Goal: Check status

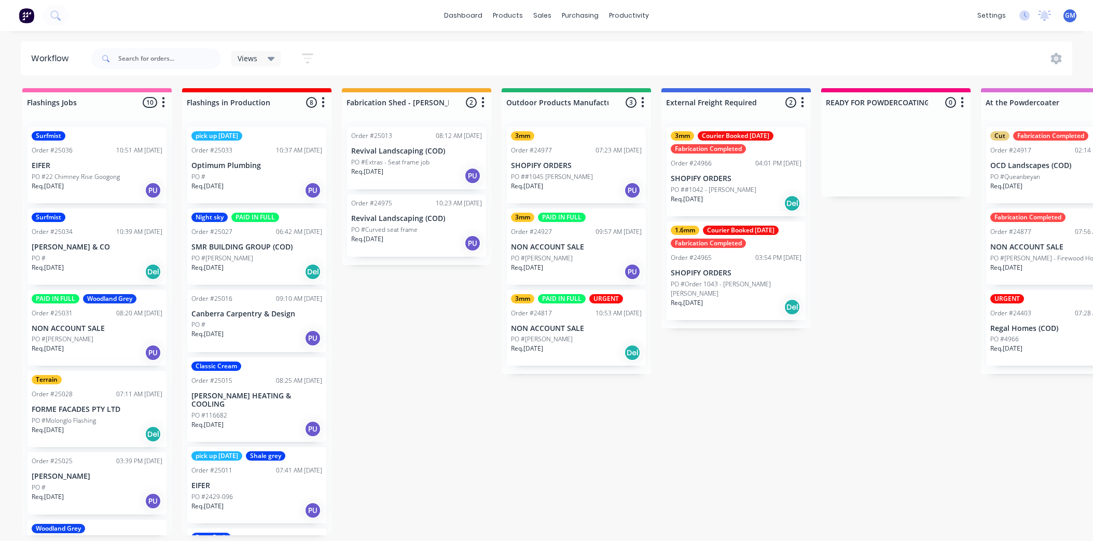
scroll to position [3, 0]
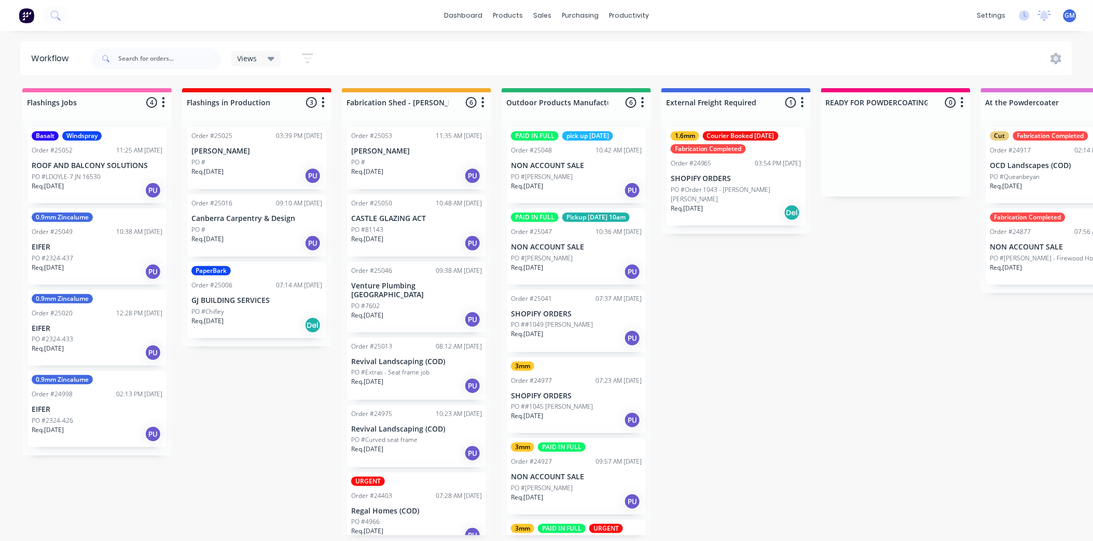
click at [412, 301] on div "PO #7602" at bounding box center [416, 305] width 131 height 9
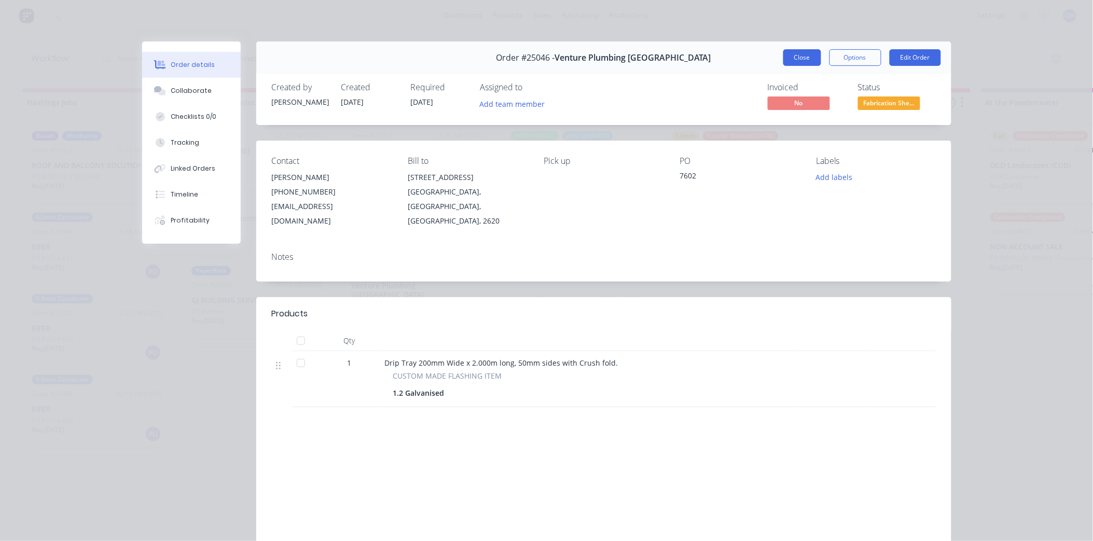
click at [785, 54] on button "Close" at bounding box center [802, 57] width 38 height 17
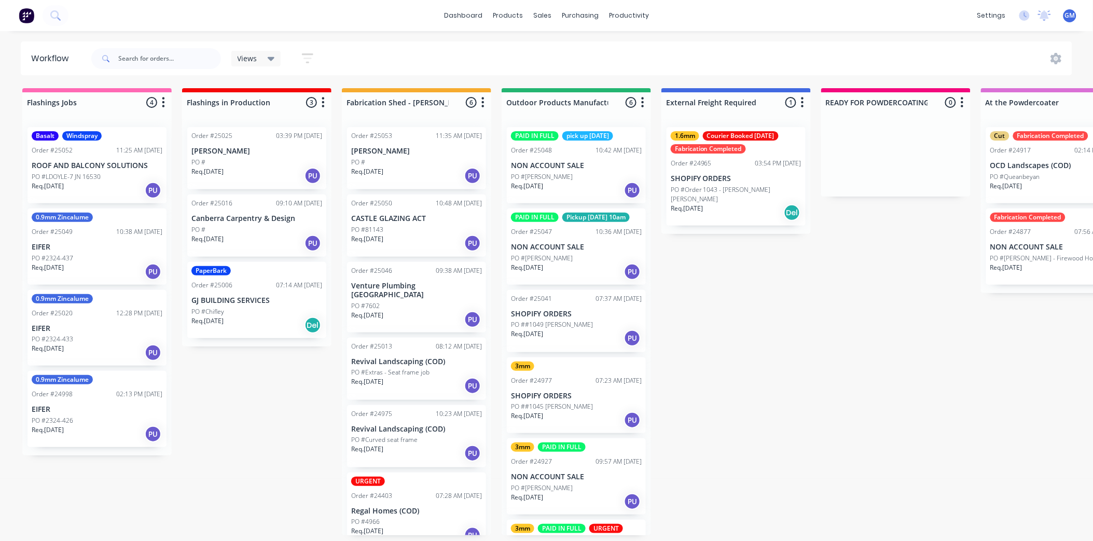
click at [391, 227] on div "PO #81143" at bounding box center [416, 229] width 131 height 9
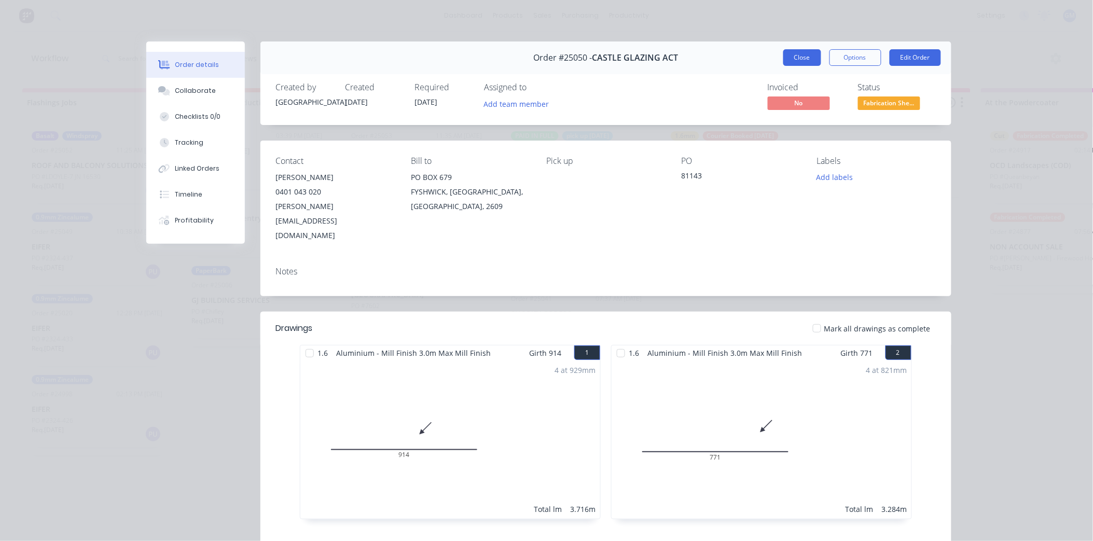
click at [794, 63] on button "Close" at bounding box center [802, 57] width 38 height 17
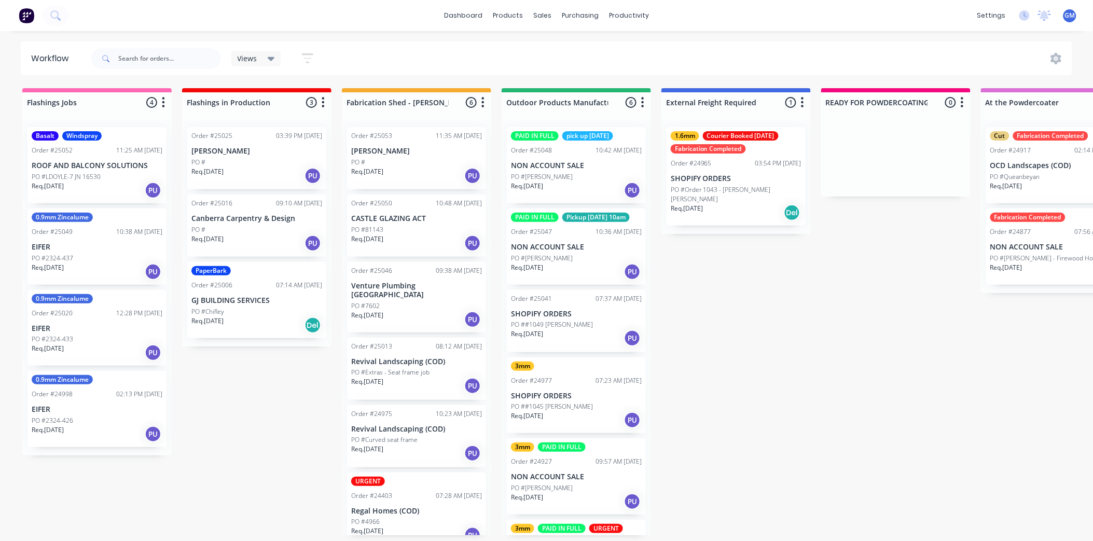
click at [418, 168] on div "Req. 25/09/25 PU" at bounding box center [416, 176] width 131 height 18
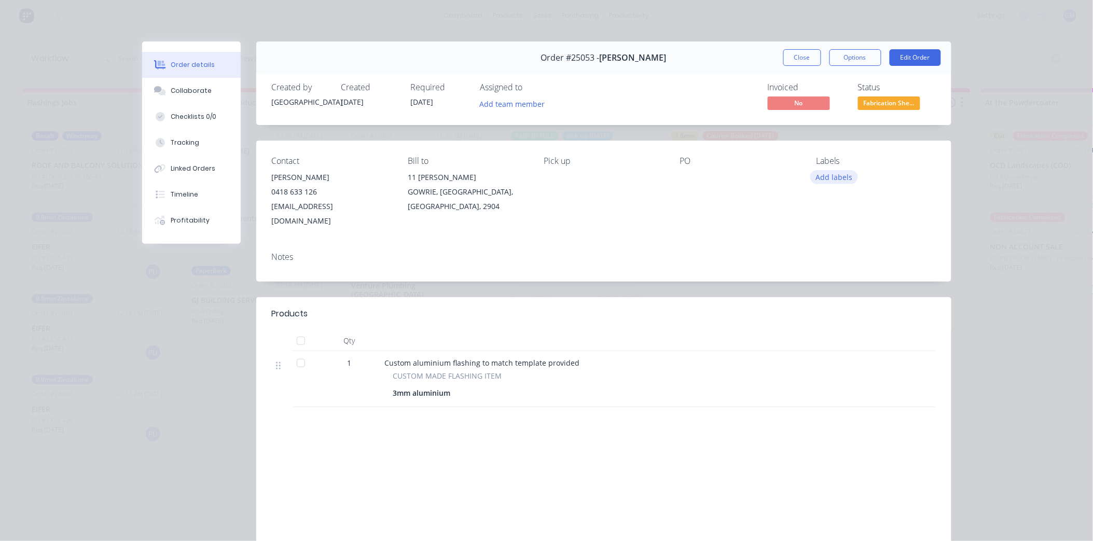
click at [833, 173] on button "Add labels" at bounding box center [834, 177] width 48 height 14
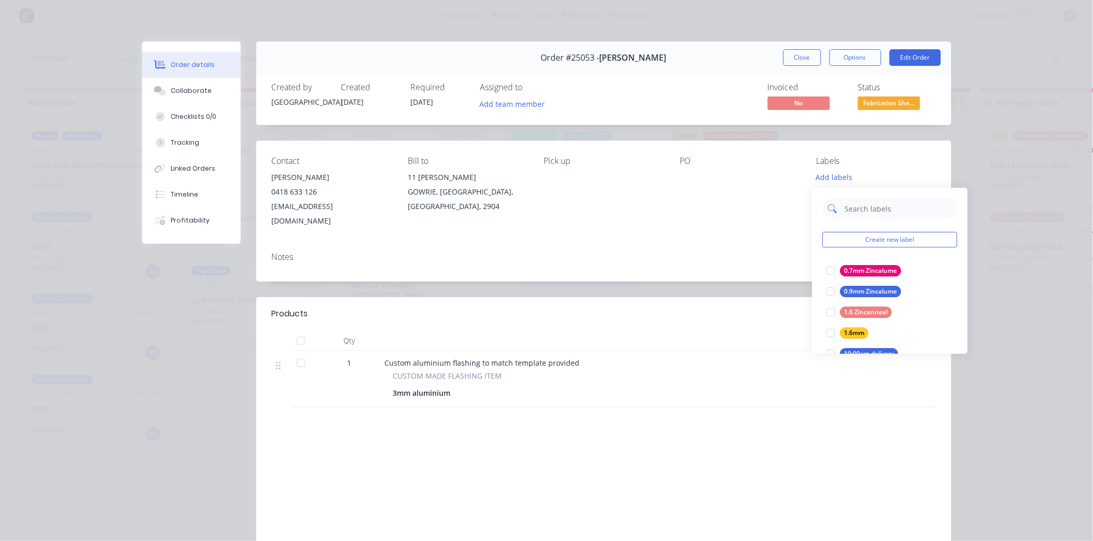
click at [865, 210] on input "text" at bounding box center [898, 208] width 108 height 21
click at [837, 293] on div at bounding box center [831, 291] width 21 height 21
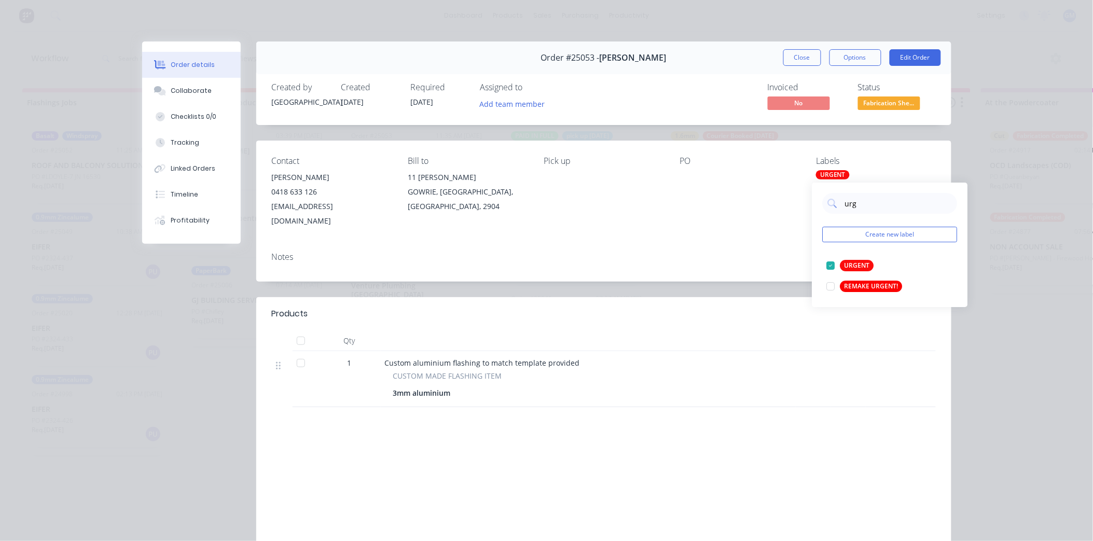
drag, startPoint x: 868, startPoint y: 201, endPoint x: 714, endPoint y: 205, distance: 153.6
click at [714, 205] on body "dashboard products sales purchasing productivity dashboard products Product Cat…" at bounding box center [546, 239] width 1093 height 479
type input "u"
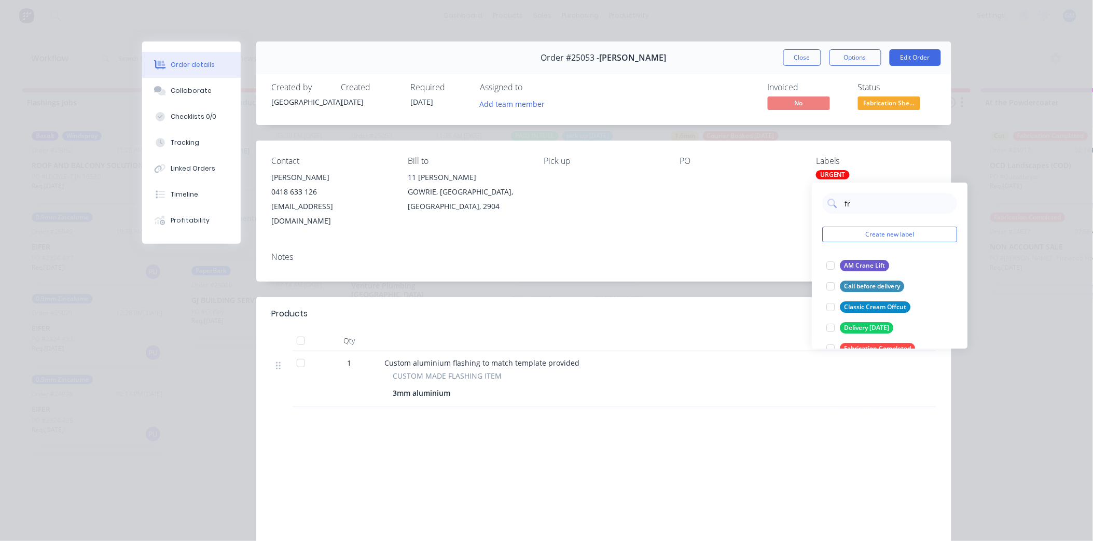
type input "fri"
click at [833, 287] on div at bounding box center [831, 286] width 21 height 21
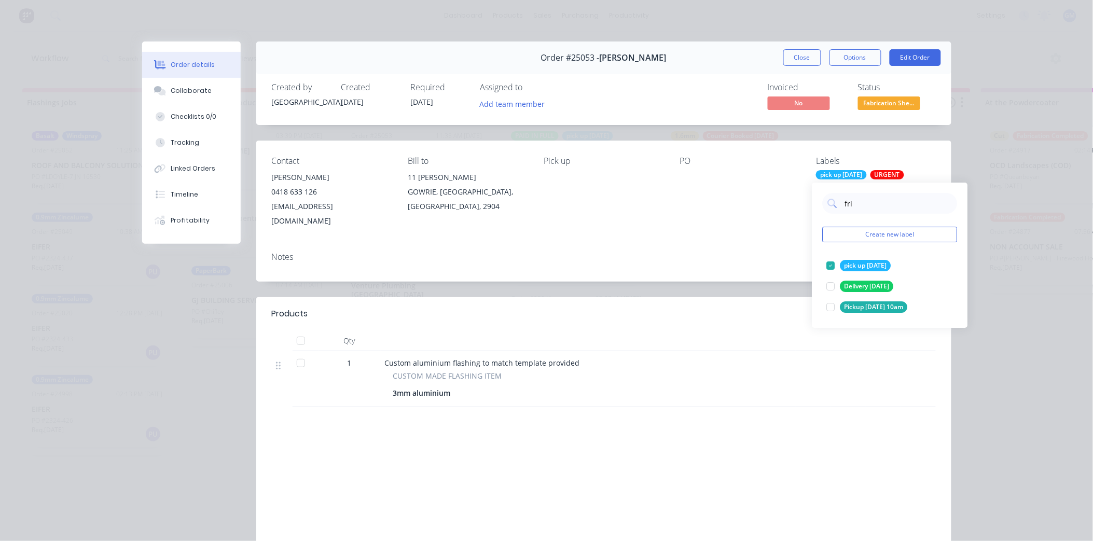
click at [629, 244] on div "Notes" at bounding box center [603, 263] width 695 height 38
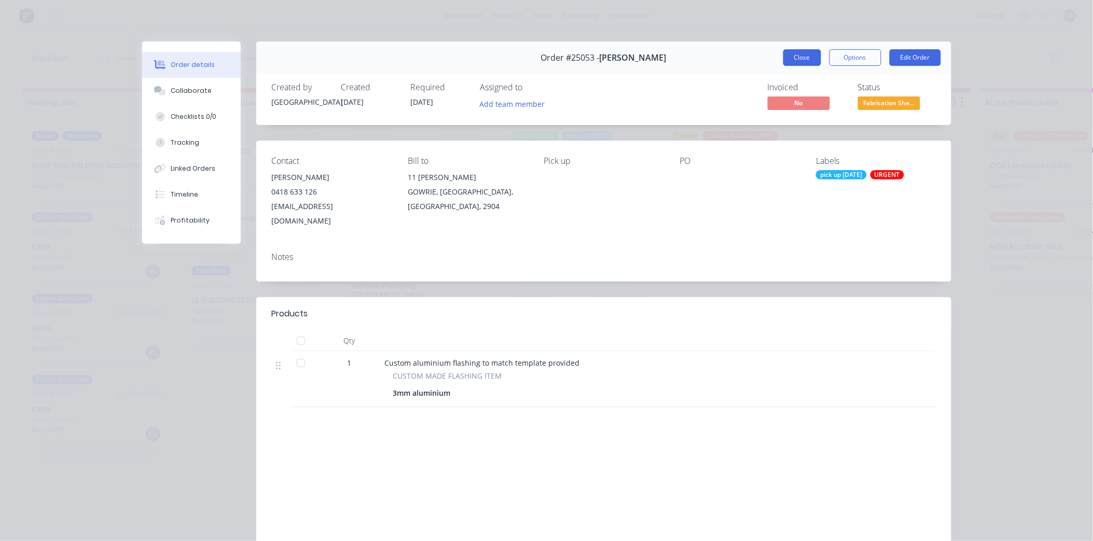
click at [789, 52] on button "Close" at bounding box center [802, 57] width 38 height 17
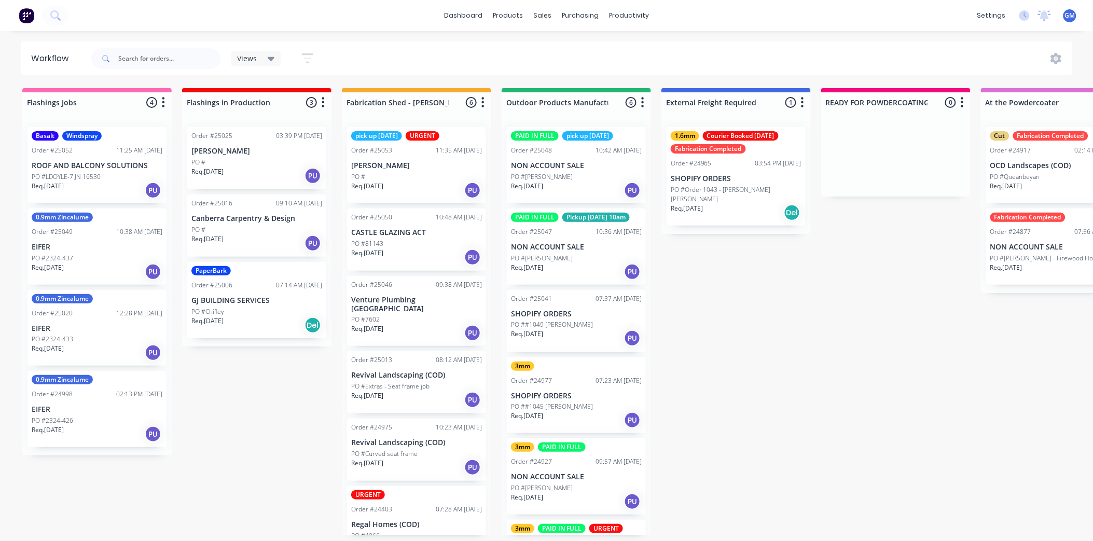
click at [577, 321] on div "PO ##1049 John Moss" at bounding box center [576, 324] width 131 height 9
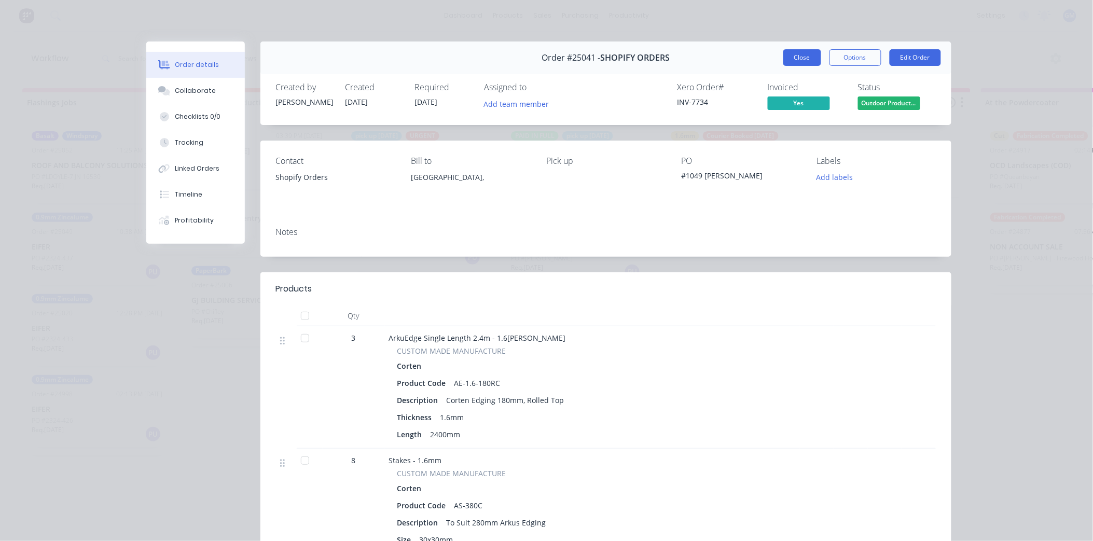
click at [800, 58] on button "Close" at bounding box center [802, 57] width 38 height 17
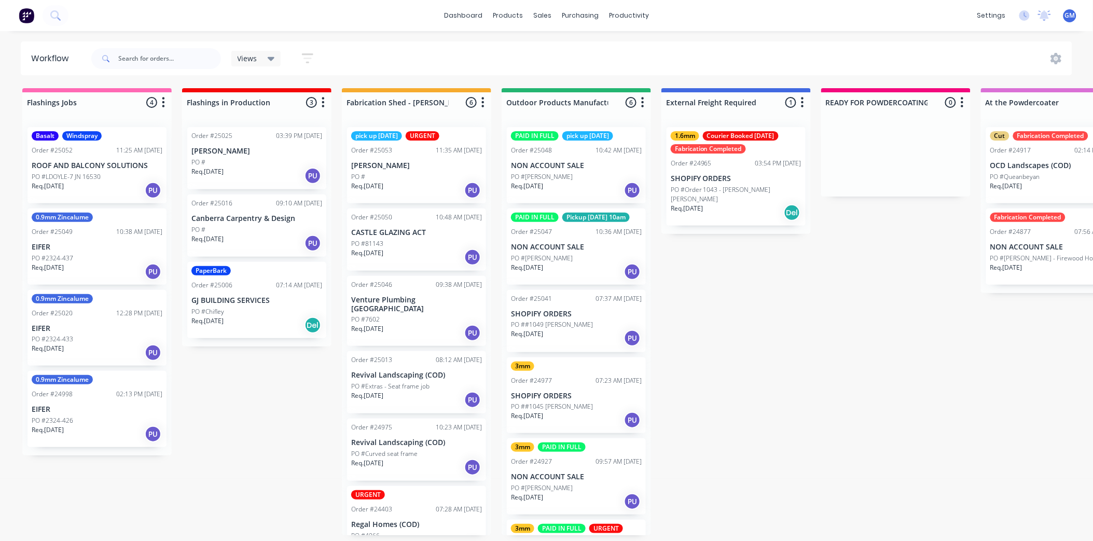
click at [596, 245] on p "NON ACCOUNT SALE" at bounding box center [576, 247] width 131 height 9
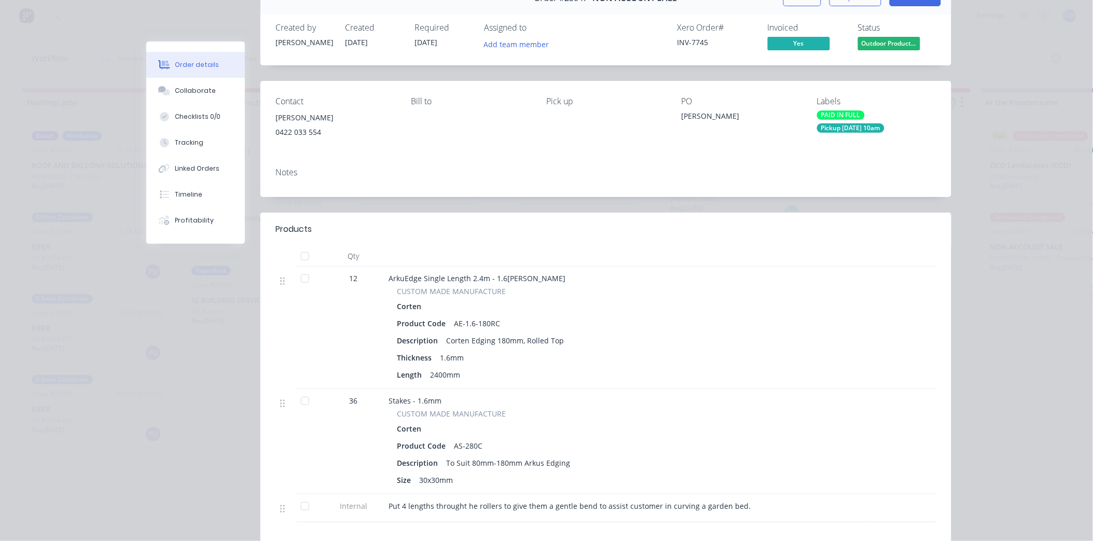
scroll to position [58, 0]
click at [870, 126] on div "Pickup Friday 10am" at bounding box center [850, 130] width 67 height 9
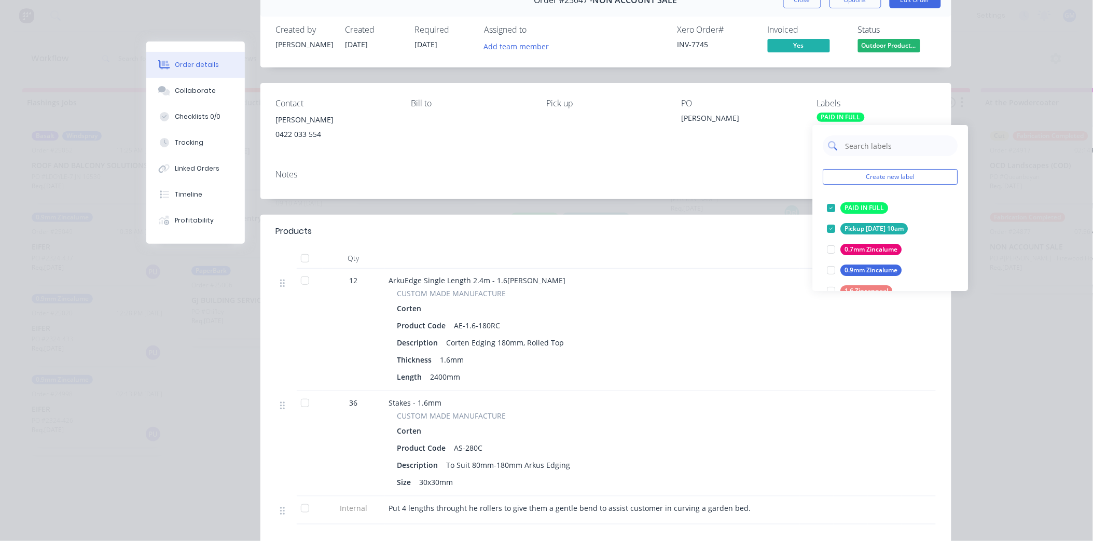
click at [869, 148] on input "text" at bounding box center [899, 145] width 108 height 21
type input "urg"
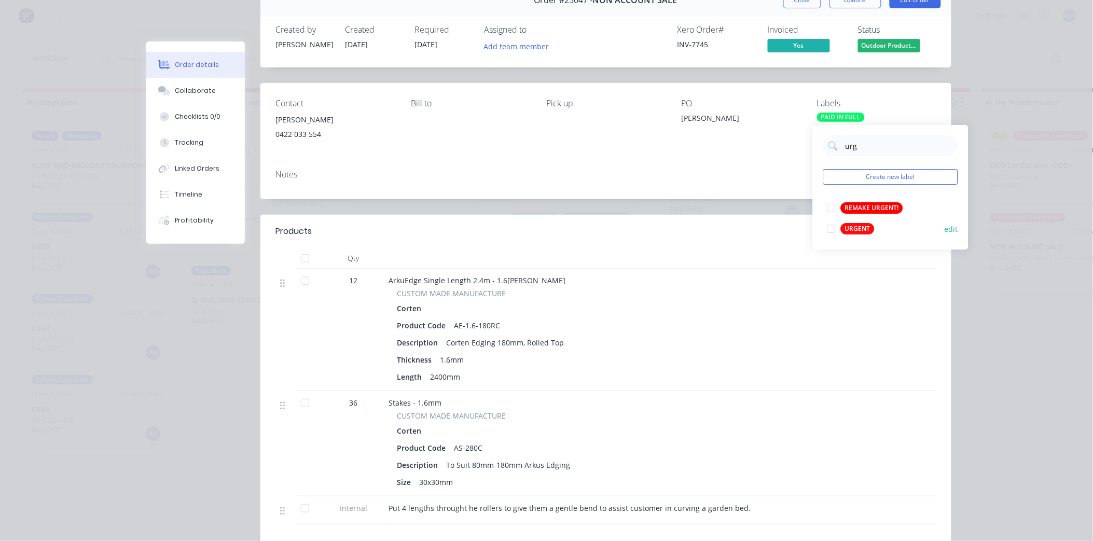
click at [834, 227] on div at bounding box center [831, 228] width 21 height 21
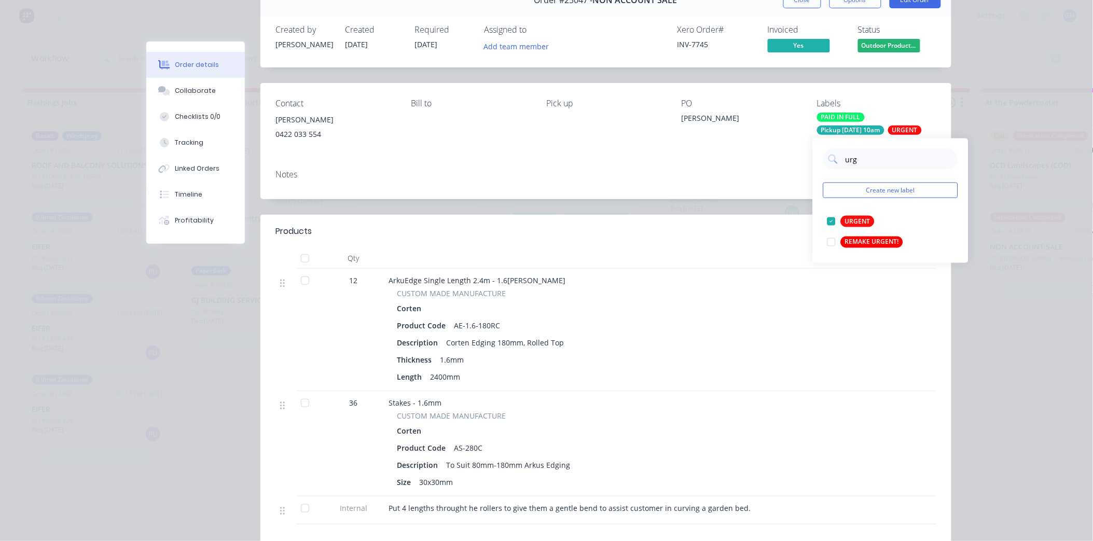
click at [682, 135] on div "PO Alisatair Jones" at bounding box center [741, 122] width 119 height 47
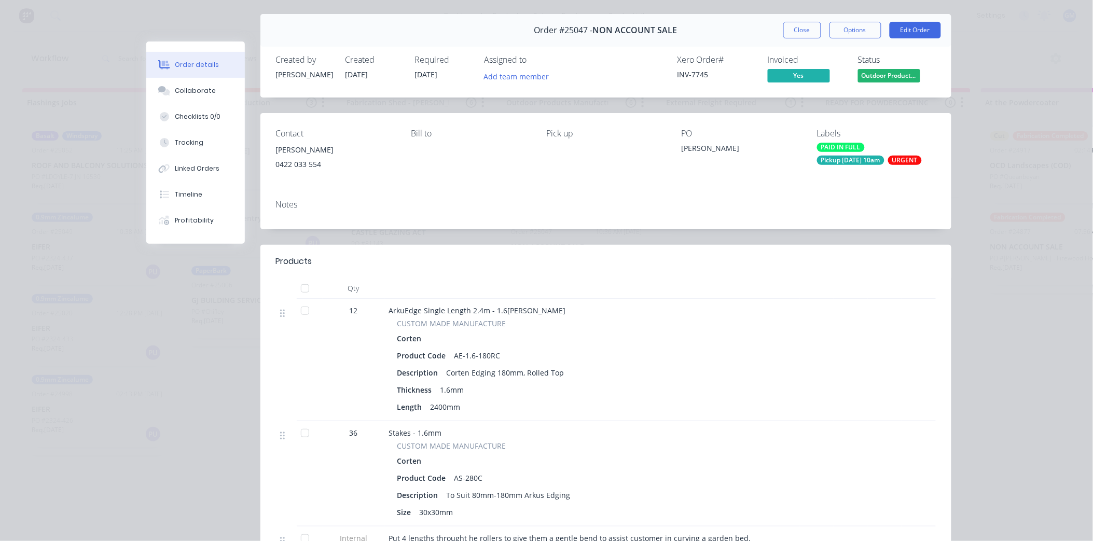
scroll to position [0, 0]
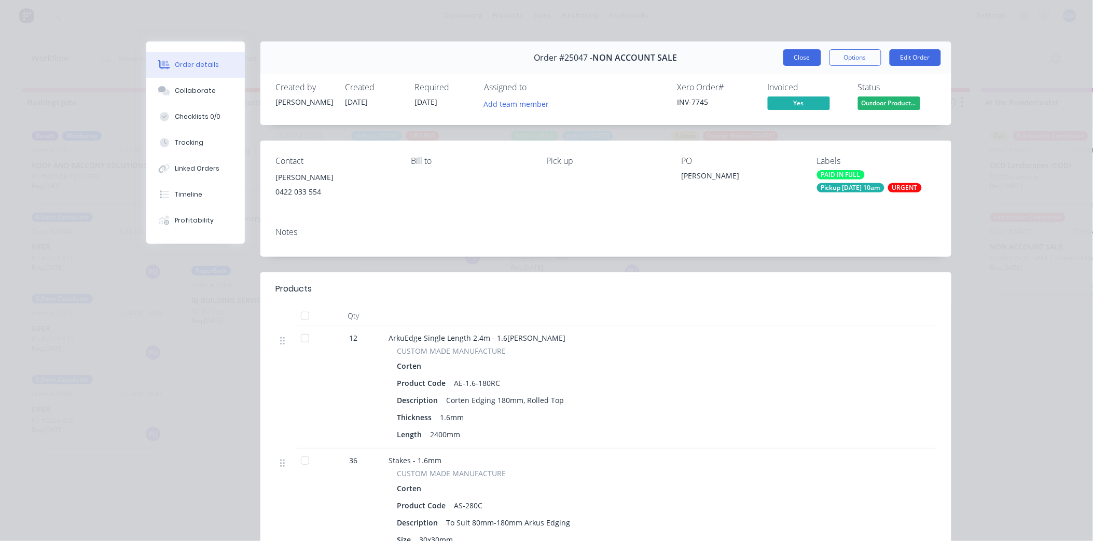
click at [800, 58] on button "Close" at bounding box center [802, 57] width 38 height 17
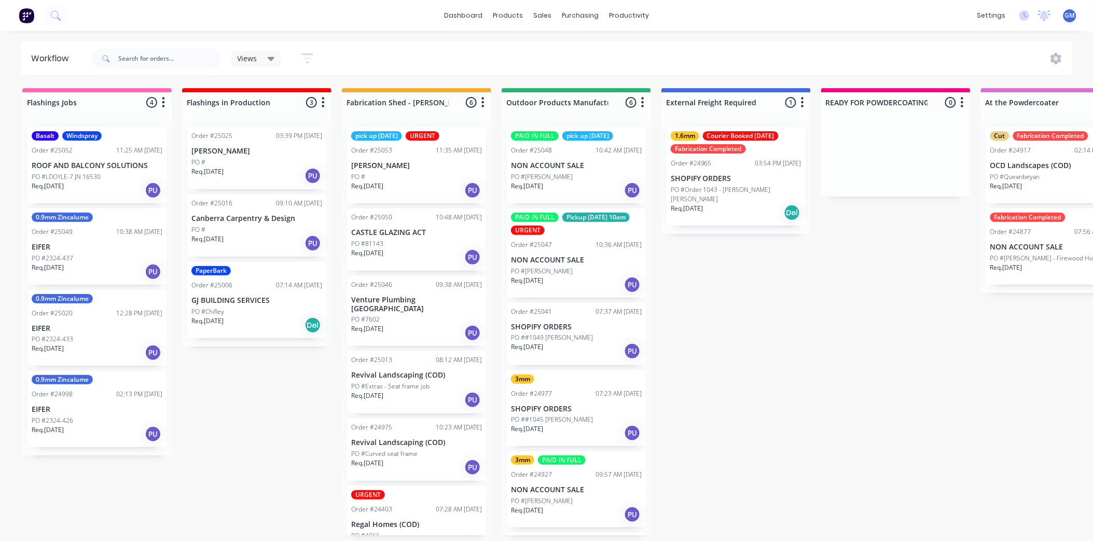
click at [584, 178] on div "PO #Martyn Smith" at bounding box center [576, 176] width 131 height 9
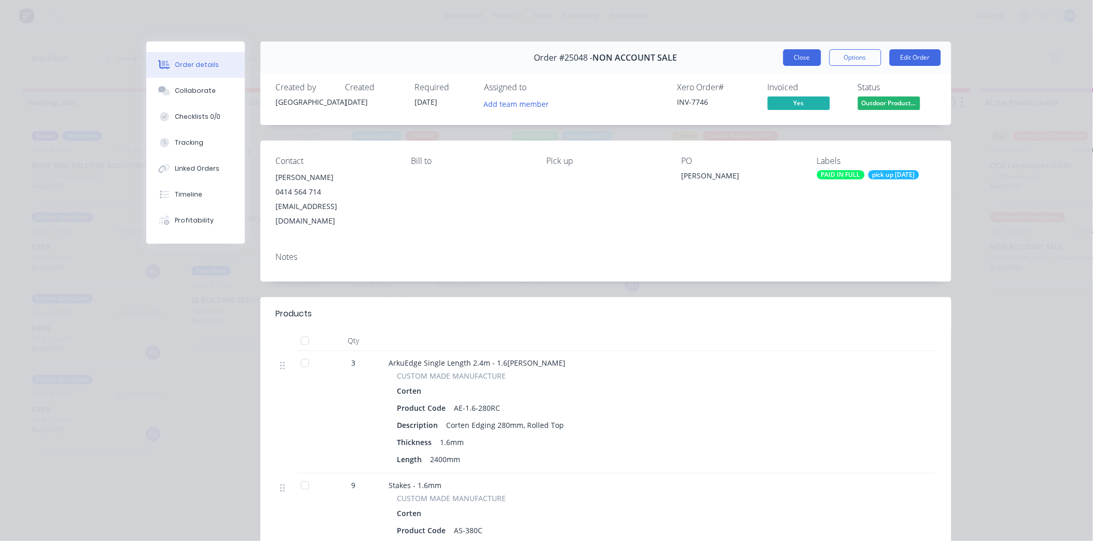
click at [806, 61] on button "Close" at bounding box center [802, 57] width 38 height 17
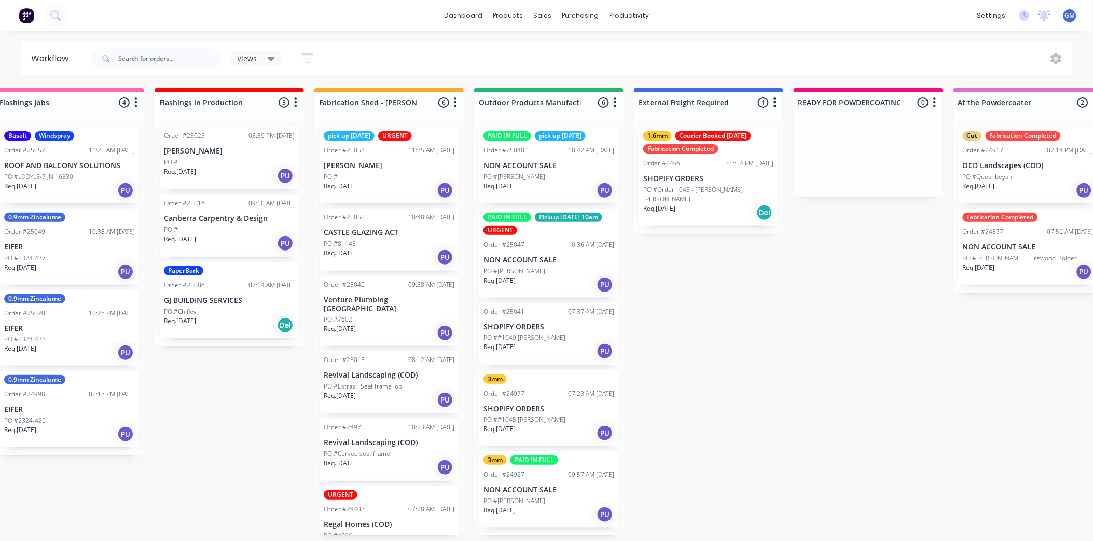
scroll to position [3, 27]
